Goal: Navigation & Orientation: Go to known website

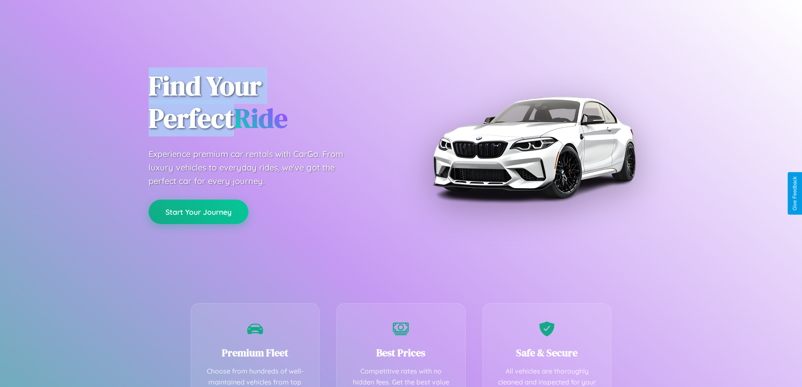
click at [198, 212] on button "Start Your Journey" at bounding box center [199, 212] width 100 height 24
click at [198, 211] on button "Start Your Journey" at bounding box center [199, 212] width 100 height 24
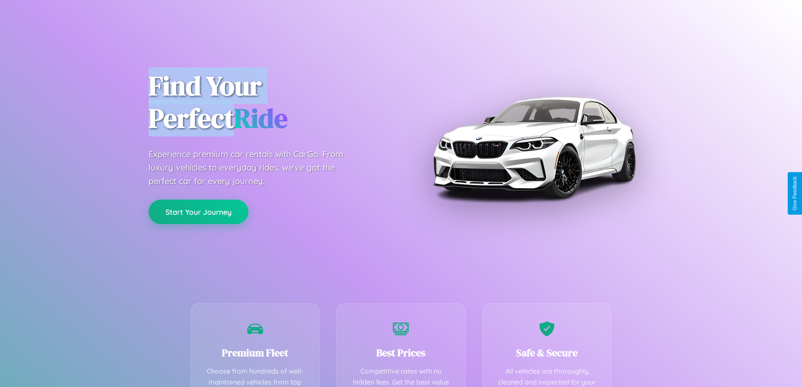
click at [198, 211] on button "Start Your Journey" at bounding box center [199, 212] width 100 height 24
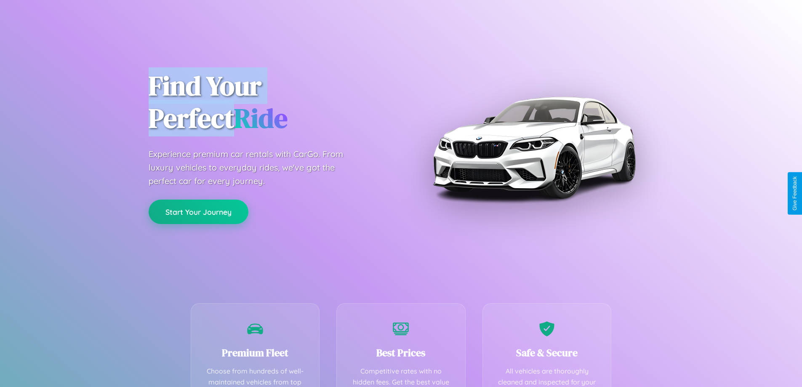
click at [198, 211] on button "Start Your Journey" at bounding box center [199, 212] width 100 height 24
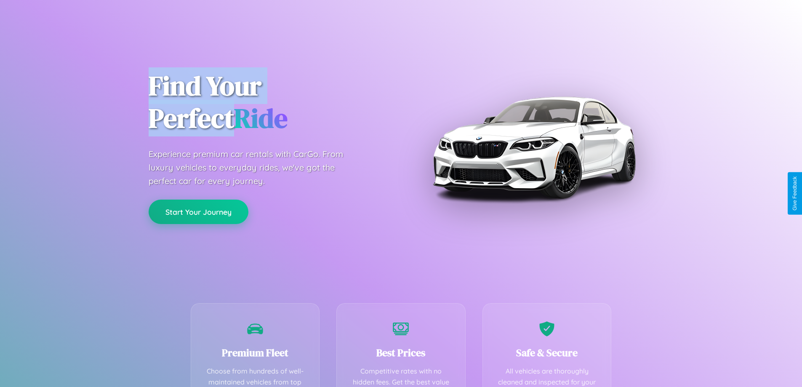
click at [198, 211] on button "Start Your Journey" at bounding box center [199, 212] width 100 height 24
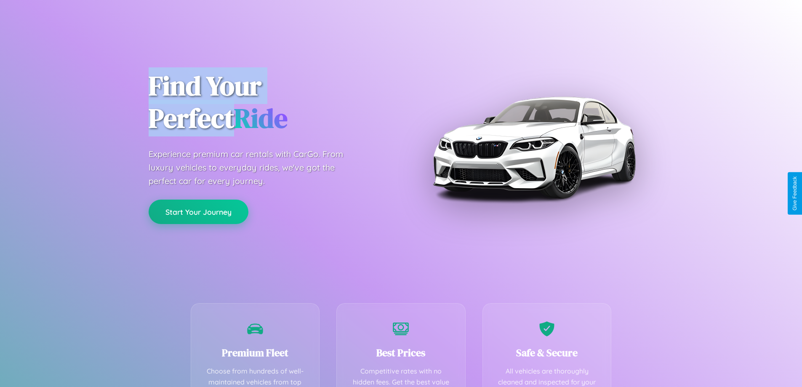
click at [198, 211] on button "Start Your Journey" at bounding box center [199, 212] width 100 height 24
